Goal: Transaction & Acquisition: Purchase product/service

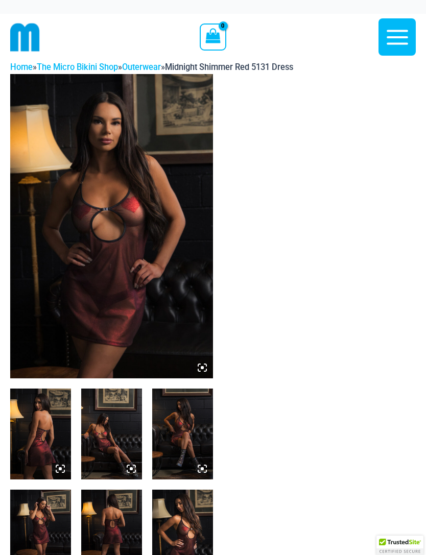
click at [136, 247] on img at bounding box center [111, 226] width 203 height 304
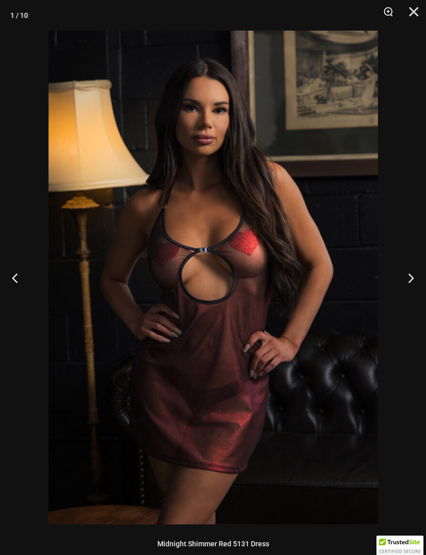
click at [406, 279] on button "Next" at bounding box center [406, 277] width 38 height 51
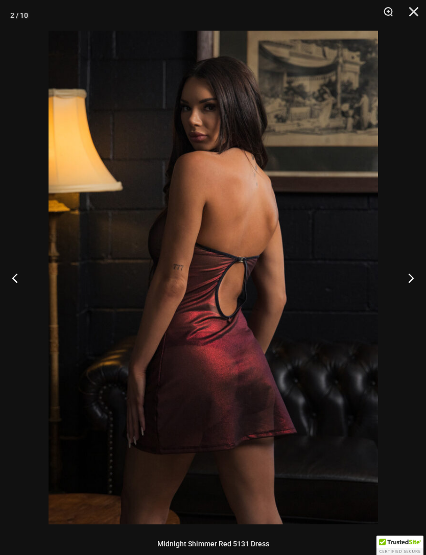
click at [411, 276] on button "Next" at bounding box center [406, 277] width 38 height 51
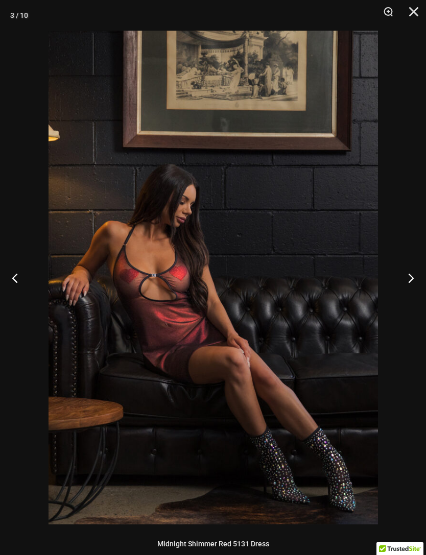
click at [412, 276] on button "Next" at bounding box center [406, 277] width 38 height 51
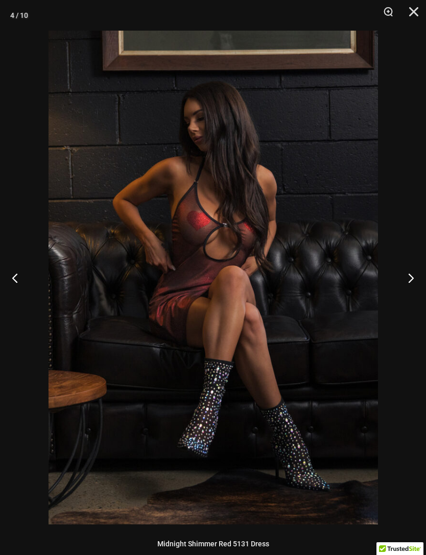
click at [413, 272] on button "Next" at bounding box center [406, 277] width 38 height 51
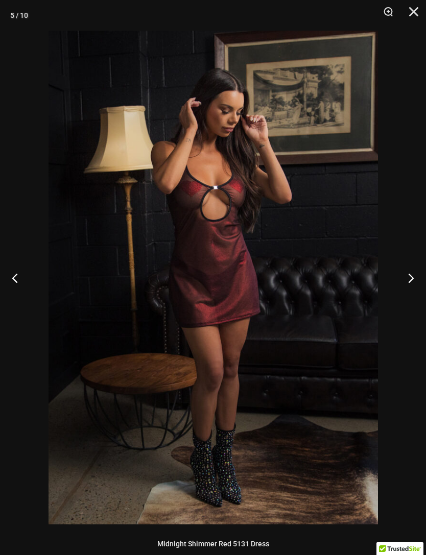
click at [420, 278] on button "Next" at bounding box center [406, 277] width 38 height 51
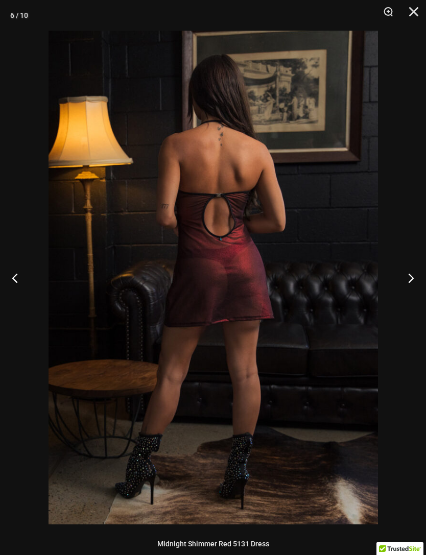
click at [415, 275] on button "Next" at bounding box center [406, 277] width 38 height 51
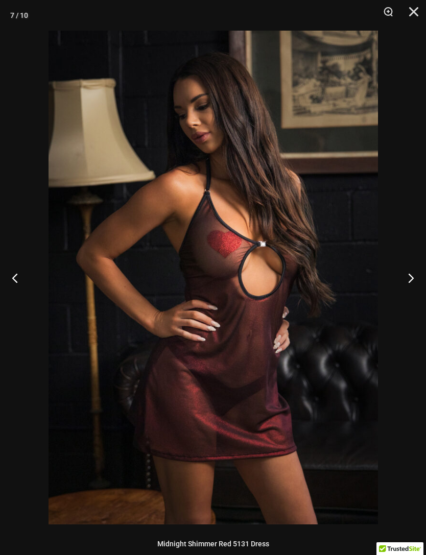
click at [410, 277] on button "Next" at bounding box center [406, 277] width 38 height 51
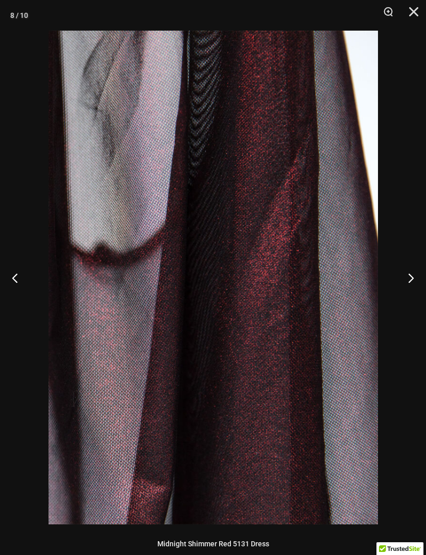
click at [410, 278] on button "Next" at bounding box center [406, 277] width 38 height 51
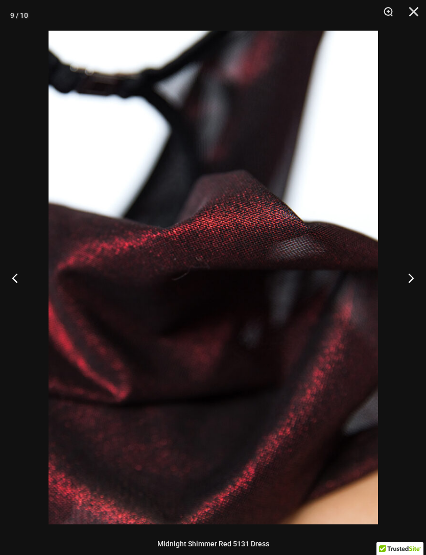
click at [418, 285] on button "Next" at bounding box center [406, 277] width 38 height 51
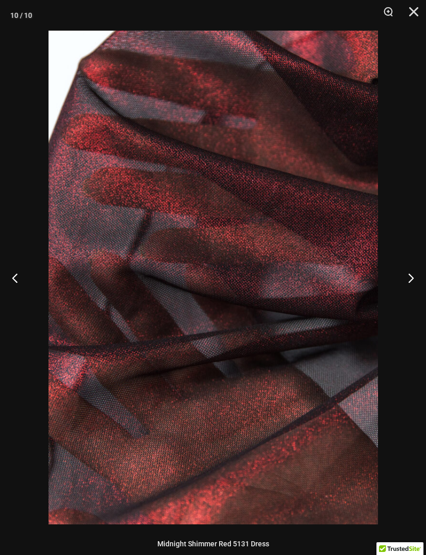
click at [417, 279] on button "Next" at bounding box center [406, 277] width 38 height 51
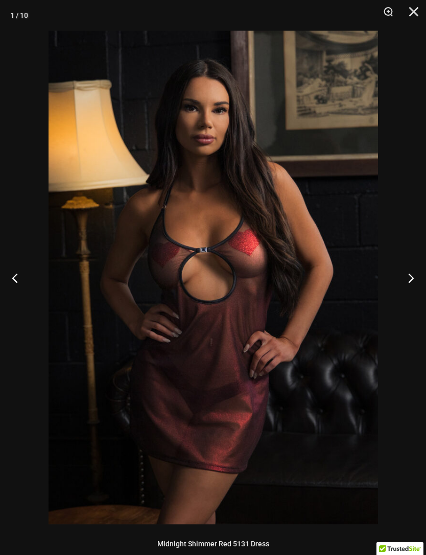
click at [418, 283] on button "Next" at bounding box center [406, 277] width 38 height 51
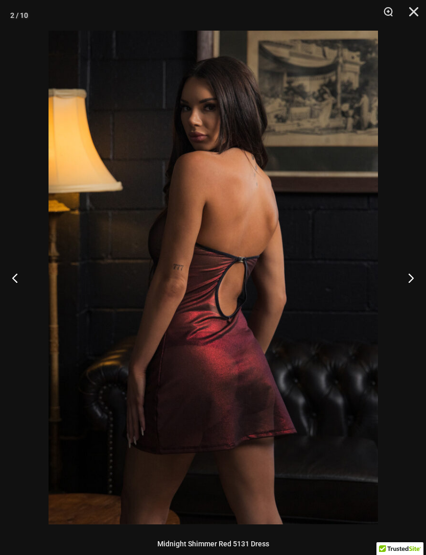
click at [421, 279] on button "Next" at bounding box center [406, 277] width 38 height 51
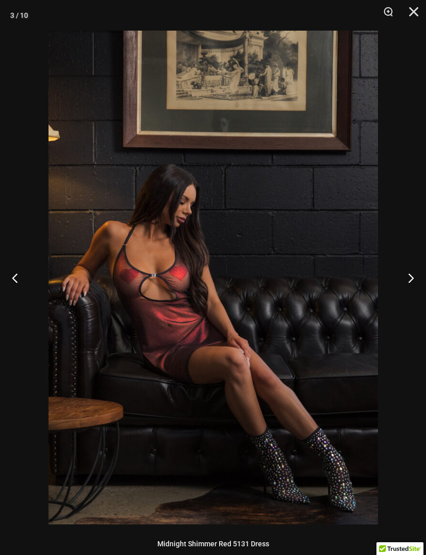
click at [418, 274] on button "Next" at bounding box center [406, 277] width 38 height 51
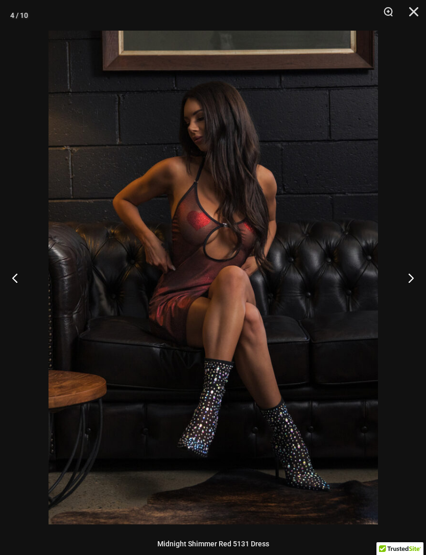
click at [415, 271] on button "Next" at bounding box center [406, 277] width 38 height 51
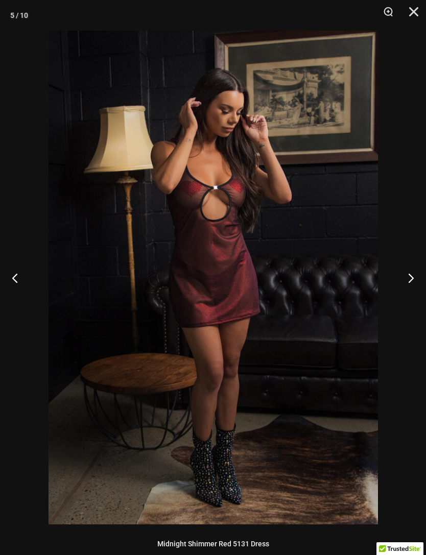
click at [417, 277] on button "Next" at bounding box center [406, 277] width 38 height 51
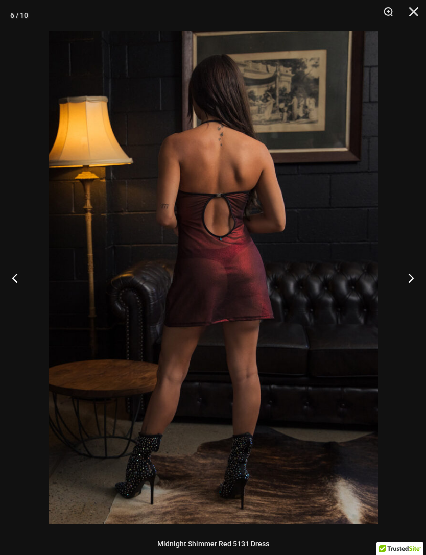
click at [416, 279] on button "Next" at bounding box center [406, 277] width 38 height 51
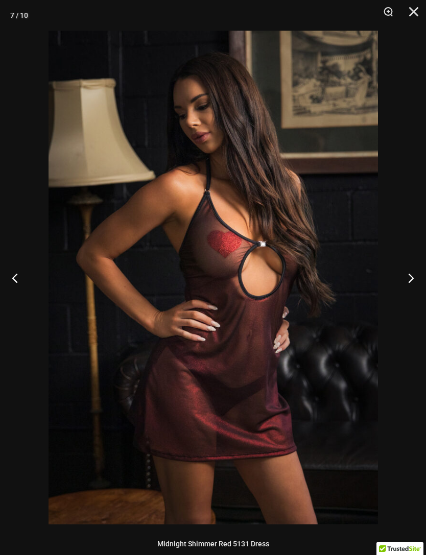
click at [417, 278] on button "Next" at bounding box center [406, 277] width 38 height 51
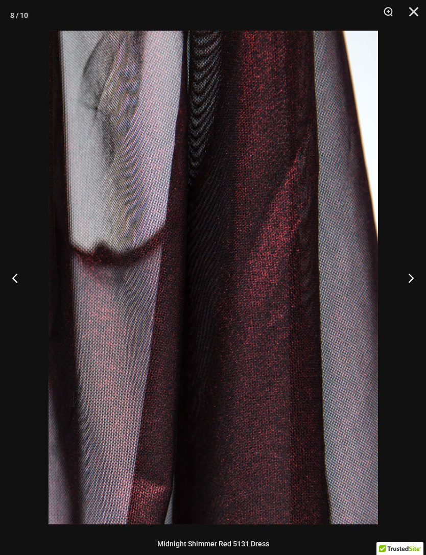
click at [417, 284] on button "Next" at bounding box center [406, 277] width 38 height 51
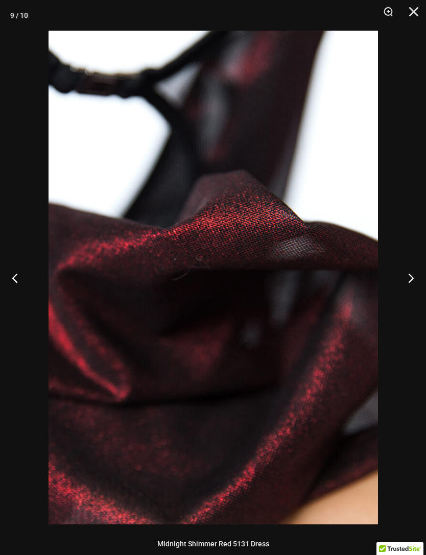
click at [415, 282] on button "Next" at bounding box center [406, 277] width 38 height 51
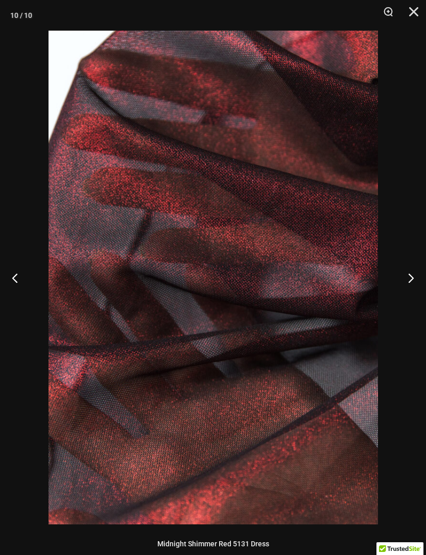
click at [412, 281] on button "Next" at bounding box center [406, 277] width 38 height 51
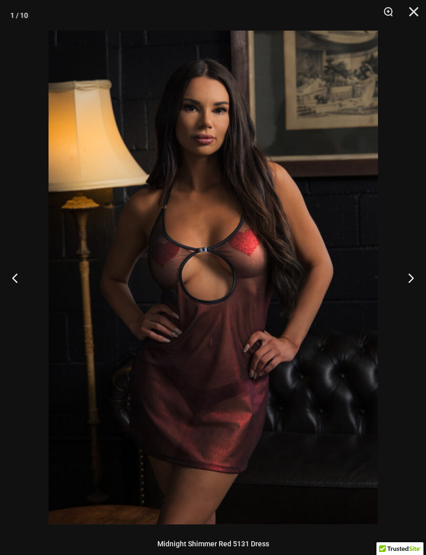
click at [411, 282] on button "Next" at bounding box center [406, 277] width 38 height 51
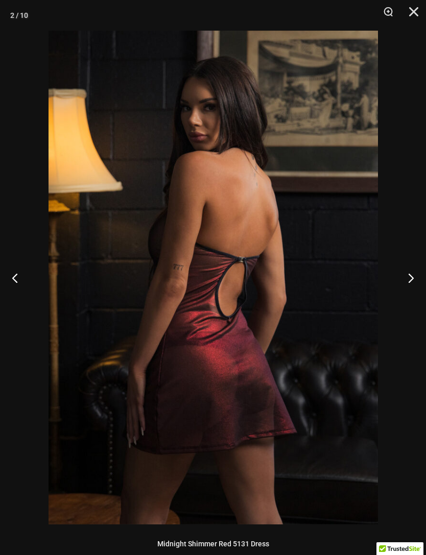
click at [412, 17] on button "Close" at bounding box center [410, 15] width 26 height 31
